Goal: Information Seeking & Learning: Learn about a topic

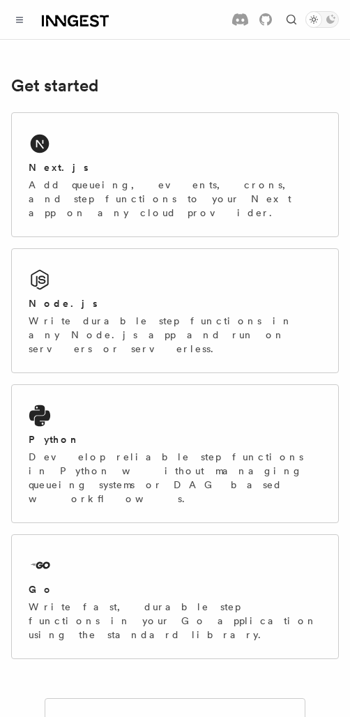
scroll to position [263, 0]
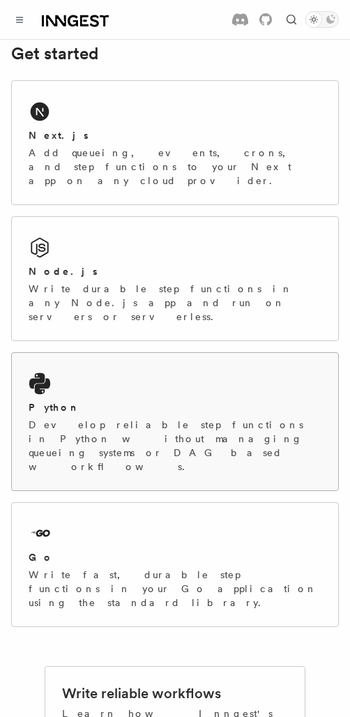
click at [117, 418] on p "Develop reliable step functions in Python without managing queueing systems or …" at bounding box center [175, 446] width 293 height 56
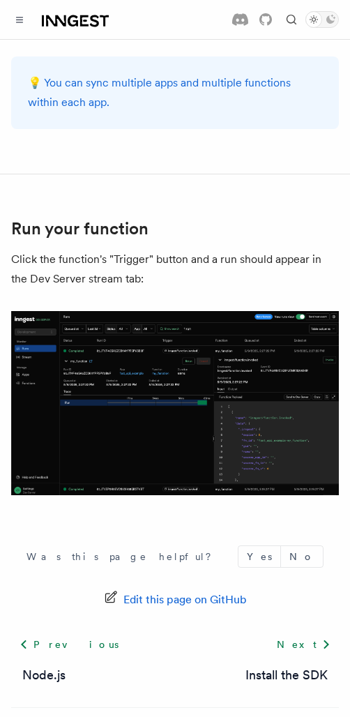
scroll to position [2703, 0]
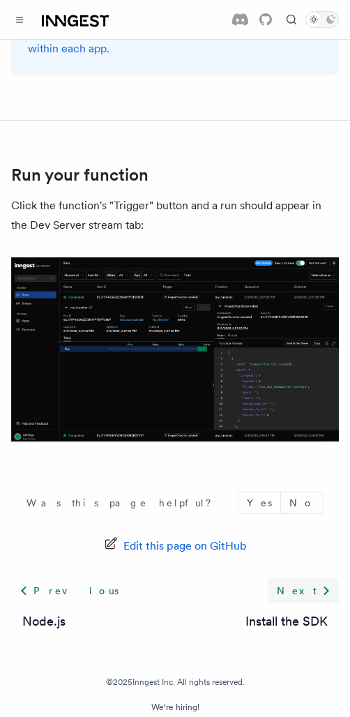
click at [303, 578] on link "Next" at bounding box center [304, 590] width 70 height 25
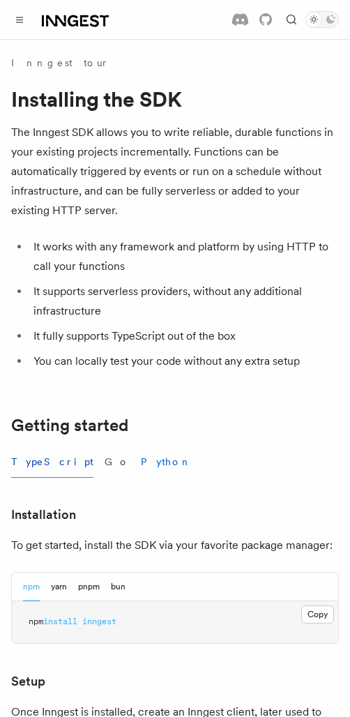
click at [141, 458] on button "Python" at bounding box center [166, 462] width 51 height 31
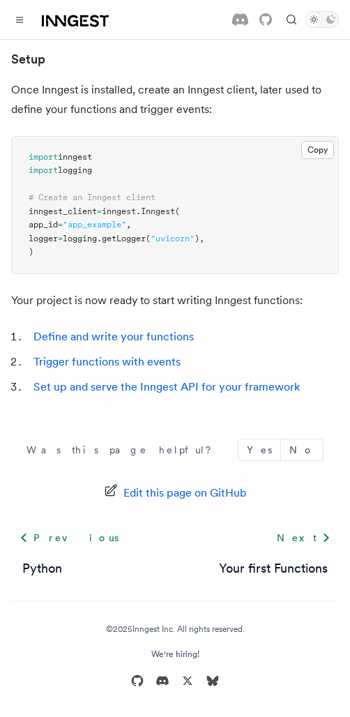
scroll to position [599, 0]
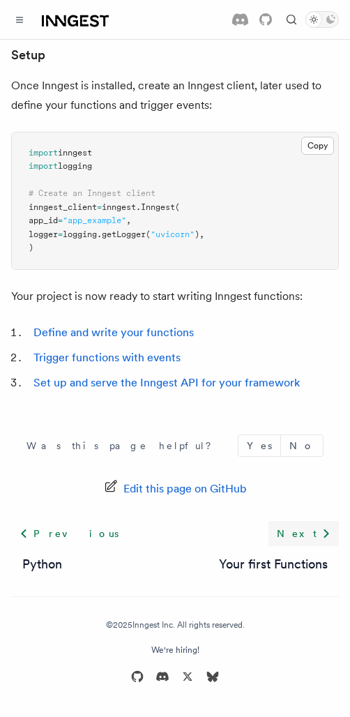
click at [304, 544] on link "Next" at bounding box center [304, 533] width 70 height 25
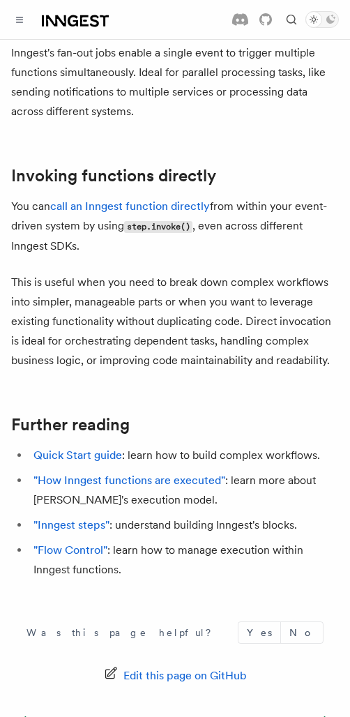
scroll to position [3321, 0]
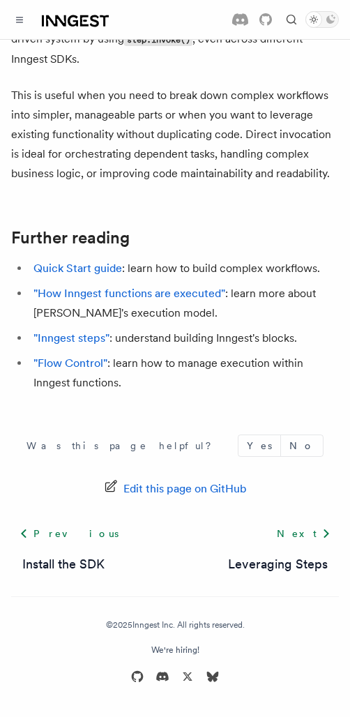
click at [75, 21] on icon at bounding box center [73, 20] width 10 height 11
